Goal: Transaction & Acquisition: Purchase product/service

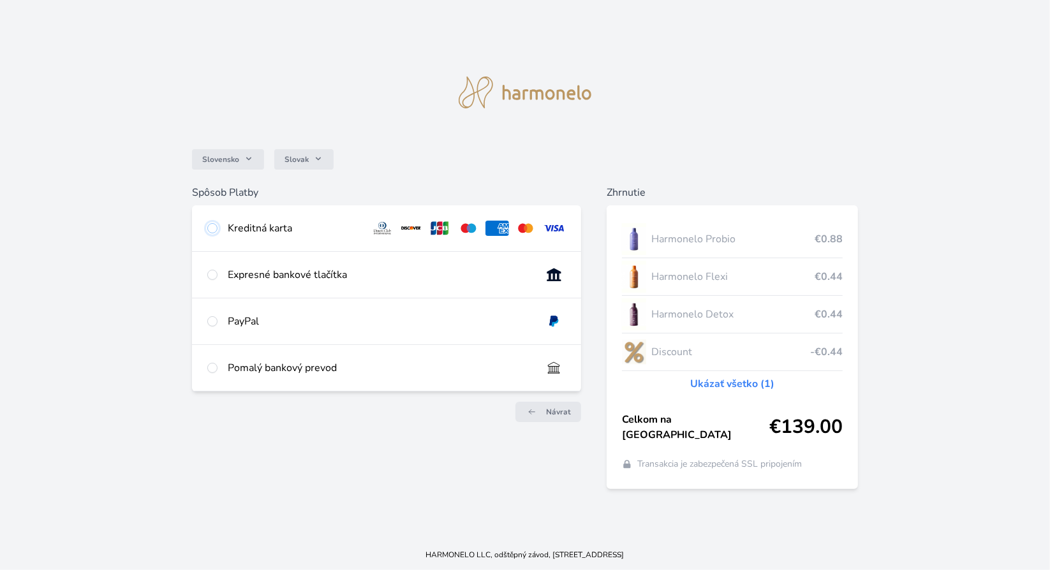
click at [211, 234] on input "radio" at bounding box center [212, 228] width 10 height 10
radio input "true"
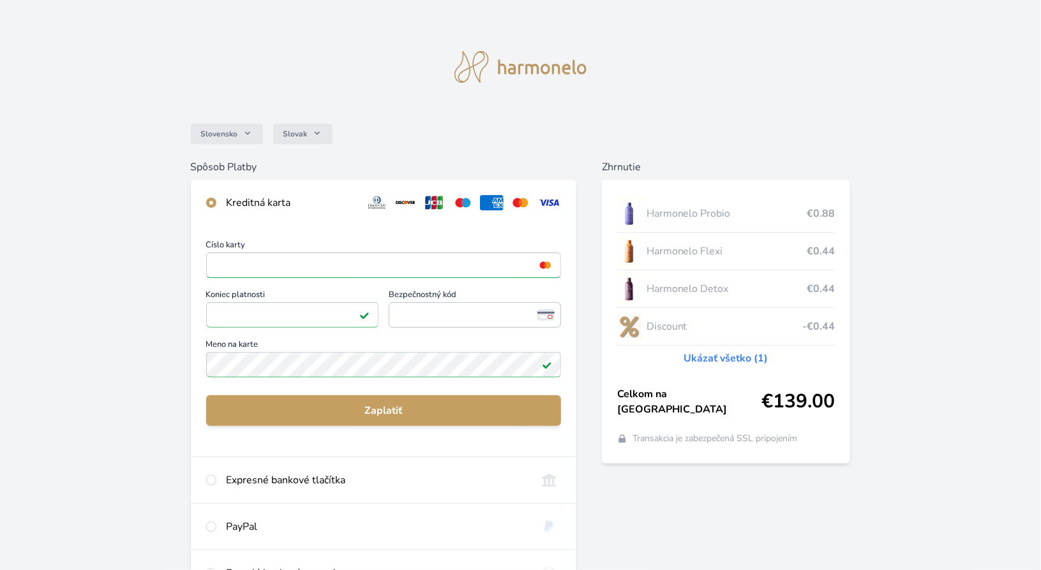
click at [416, 301] on span "Bezpečnostný kód" at bounding box center [475, 296] width 172 height 11
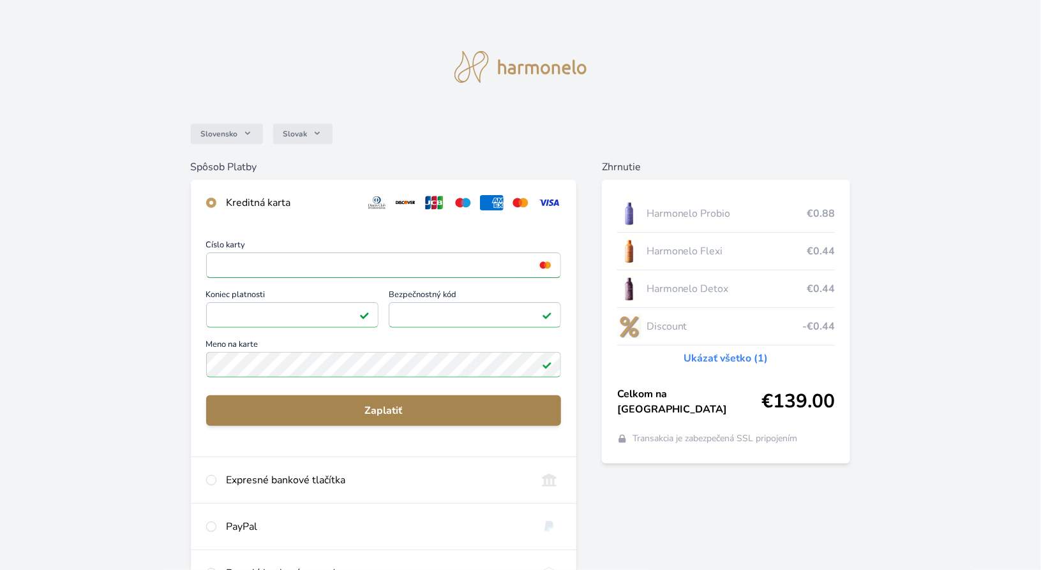
click at [389, 410] on span "Zaplatiť" at bounding box center [383, 410] width 334 height 15
